Goal: Navigation & Orientation: Find specific page/section

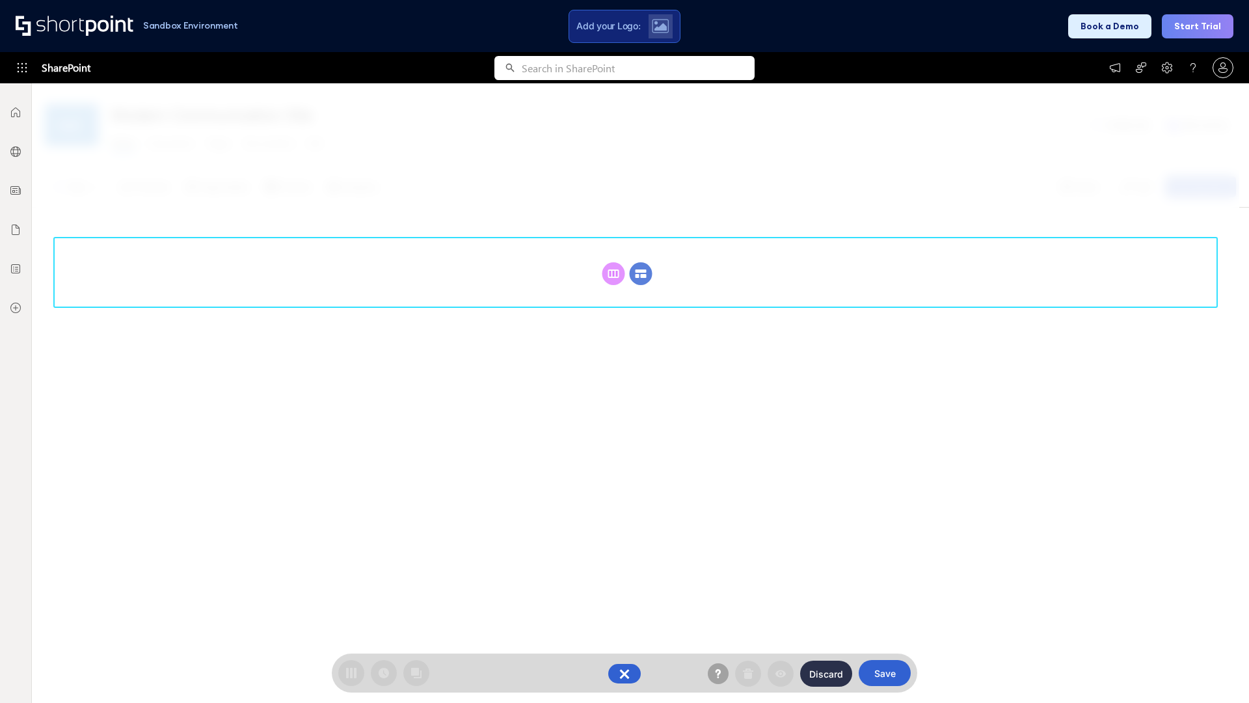
click at [641, 273] on circle at bounding box center [641, 273] width 23 height 23
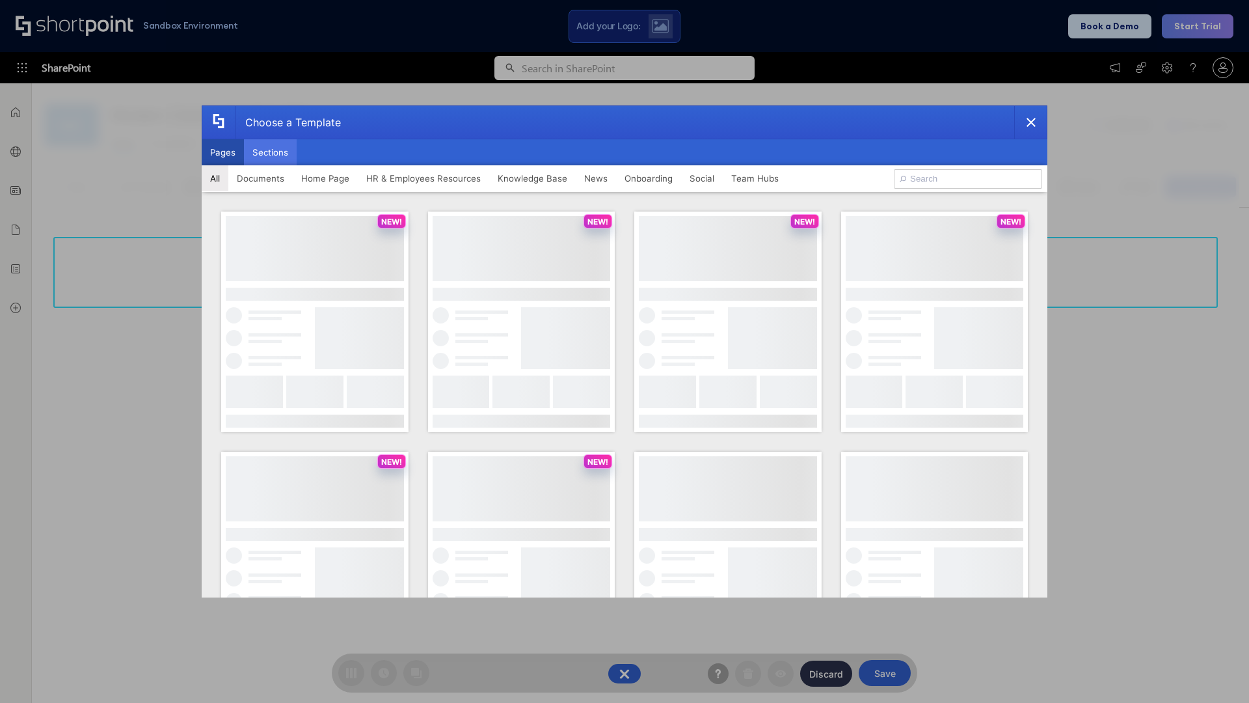
click at [270, 152] on button "Sections" at bounding box center [270, 152] width 53 height 26
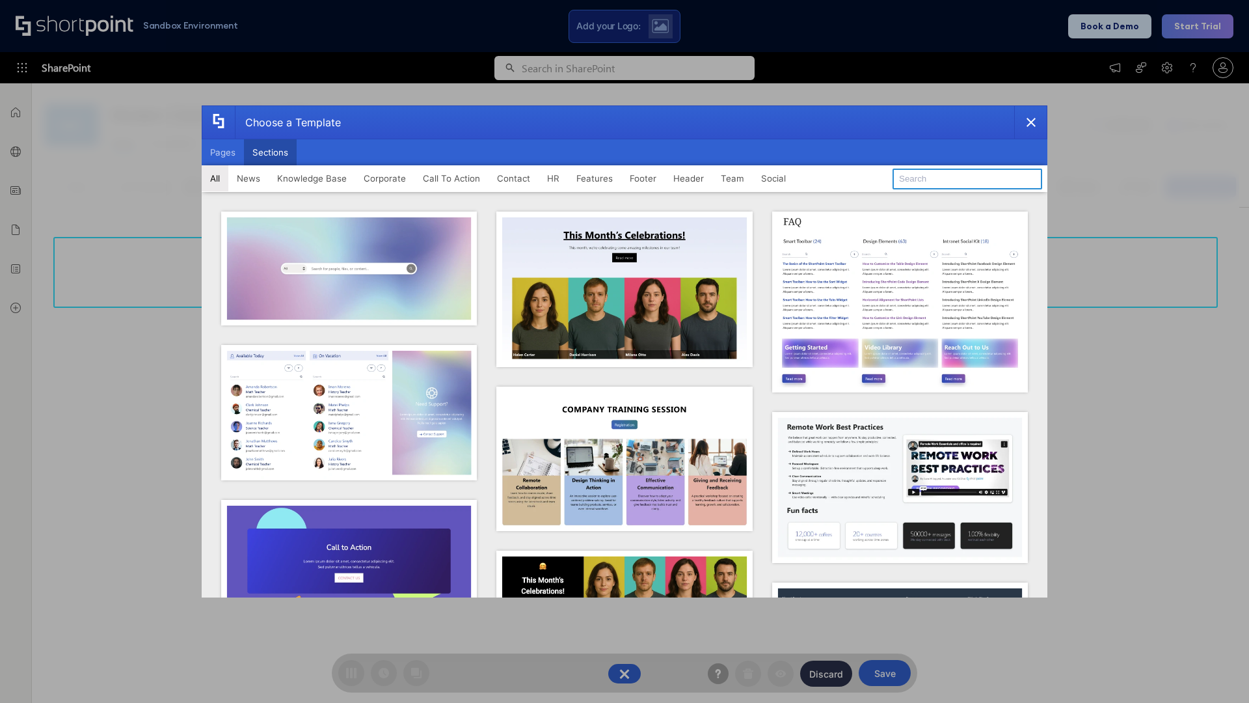
type input "Teams Advanced"
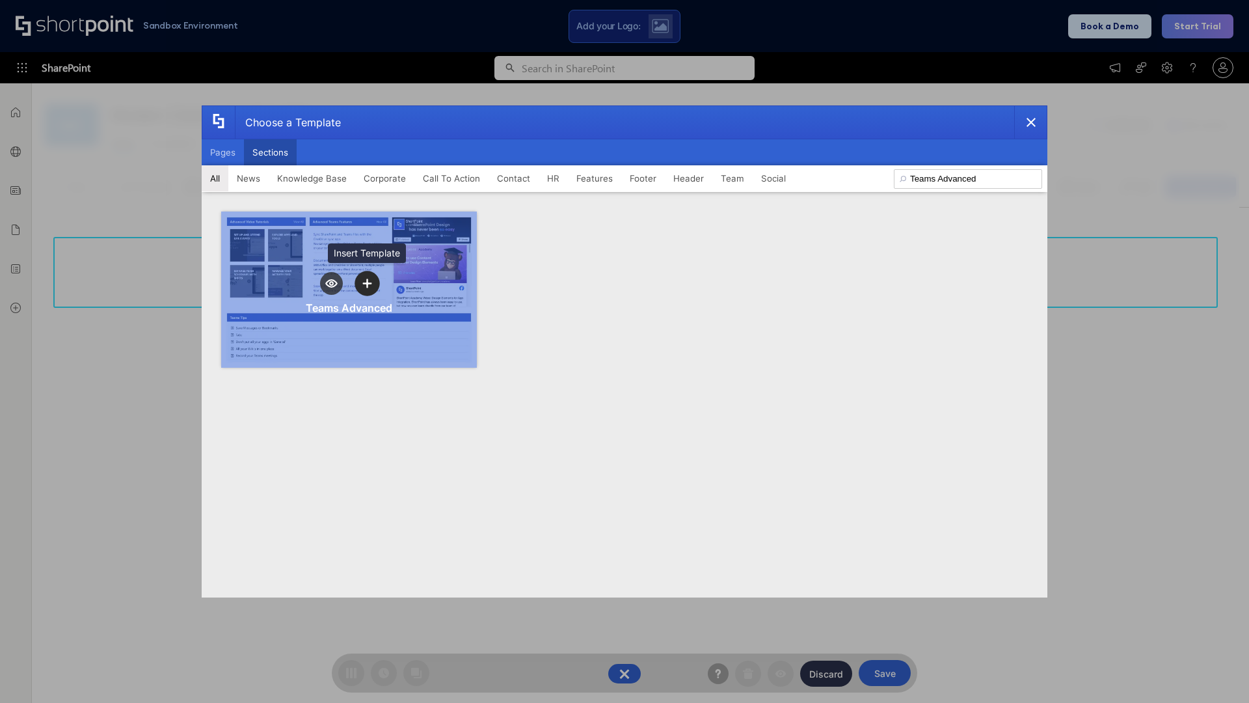
click at [367, 283] on icon "template selector" at bounding box center [366, 282] width 9 height 9
